Goal: Transaction & Acquisition: Purchase product/service

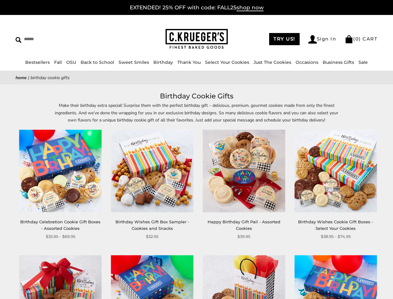
click at [197, 150] on div "**********" at bounding box center [239, 185] width 92 height 110
click at [57, 39] on input "Search" at bounding box center [57, 39] width 83 height 10
click at [305, 62] on link "Occasions" at bounding box center [307, 63] width 23 height 6
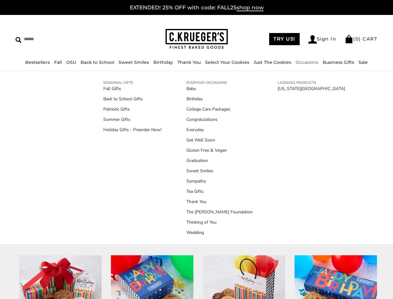
click at [197, 195] on div "**********" at bounding box center [239, 185] width 92 height 110
